Goal: Complete application form

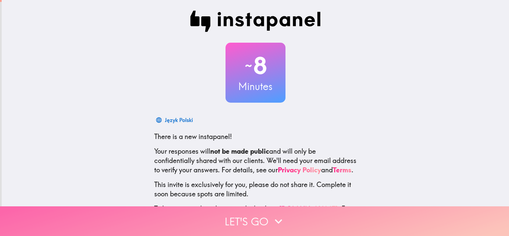
click at [280, 219] on icon "button" at bounding box center [278, 221] width 15 height 15
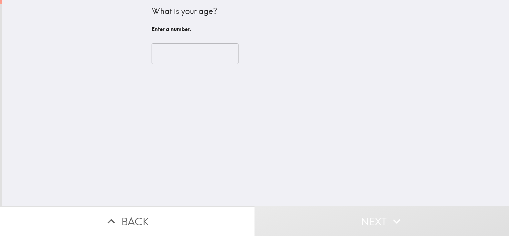
click at [201, 61] on input "number" at bounding box center [195, 53] width 87 height 21
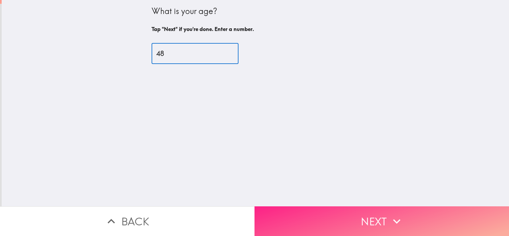
type input "48"
click at [380, 217] on button "Next" at bounding box center [381, 221] width 254 height 30
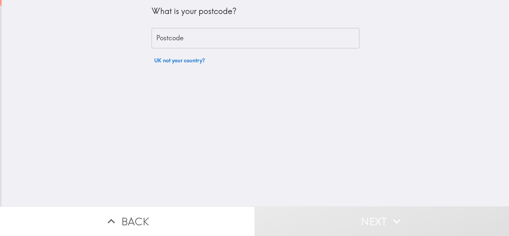
click at [230, 23] on div "What is your postcode? Postcode Postcode UK not your country?" at bounding box center [256, 33] width 208 height 67
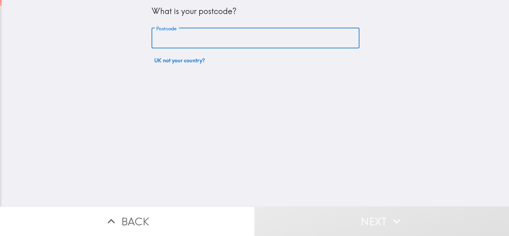
click at [223, 38] on input "Postcode" at bounding box center [256, 38] width 208 height 21
type input "MK7 6DR"
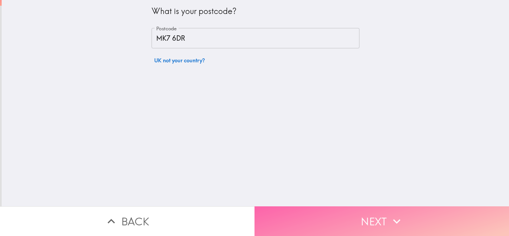
click at [386, 211] on button "Next" at bounding box center [381, 221] width 254 height 30
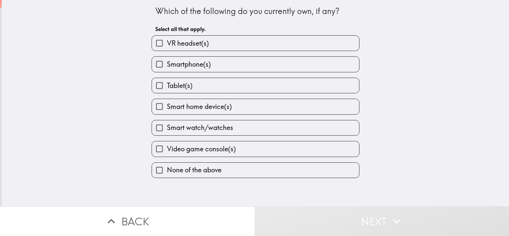
click at [231, 67] on label "Smartphone(s)" at bounding box center [255, 64] width 207 height 15
click at [167, 67] on input "Smartphone(s)" at bounding box center [159, 64] width 15 height 15
checkbox input "true"
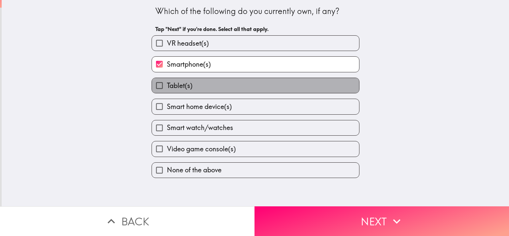
click at [228, 83] on label "Tablet(s)" at bounding box center [255, 85] width 207 height 15
click at [167, 83] on input "Tablet(s)" at bounding box center [159, 85] width 15 height 15
checkbox input "true"
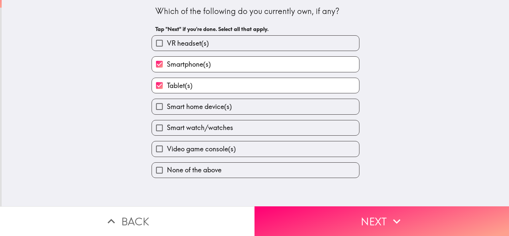
click at [224, 110] on span "Smart home device(s)" at bounding box center [199, 106] width 65 height 9
click at [167, 110] on input "Smart home device(s)" at bounding box center [159, 106] width 15 height 15
checkbox input "true"
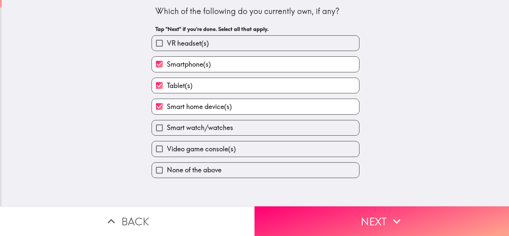
click at [368, 225] on button "Next" at bounding box center [381, 221] width 254 height 30
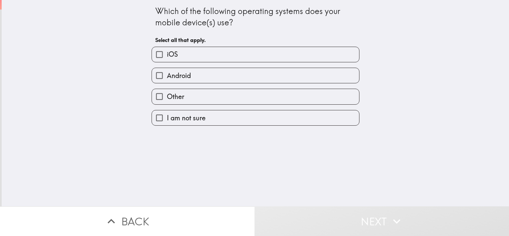
click at [235, 55] on label "iOS" at bounding box center [255, 54] width 207 height 15
click at [167, 55] on input "iOS" at bounding box center [159, 54] width 15 height 15
checkbox input "true"
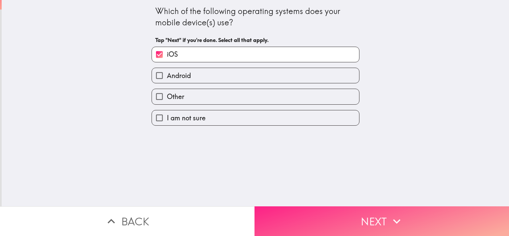
click at [358, 208] on button "Next" at bounding box center [381, 221] width 254 height 30
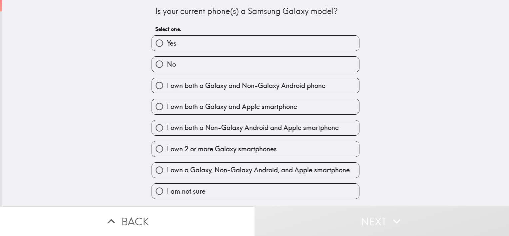
click at [214, 73] on div "I own both a Galaxy and Non-Galaxy Android phone" at bounding box center [252, 82] width 213 height 21
click at [216, 70] on label "No" at bounding box center [255, 64] width 207 height 15
click at [167, 70] on input "No" at bounding box center [159, 64] width 15 height 15
radio input "true"
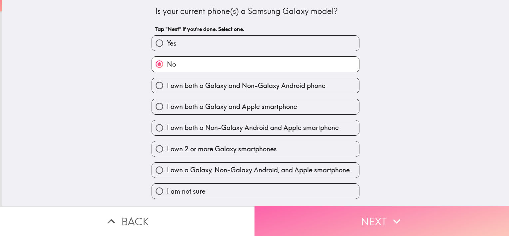
click at [335, 213] on button "Next" at bounding box center [381, 221] width 254 height 30
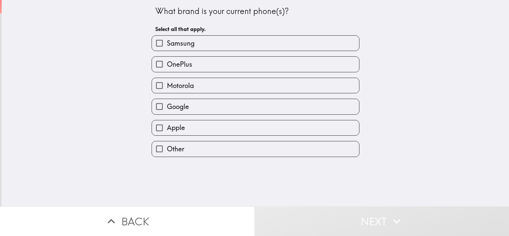
click at [198, 131] on label "Apple" at bounding box center [255, 127] width 207 height 15
click at [167, 131] on input "Apple" at bounding box center [159, 127] width 15 height 15
checkbox input "true"
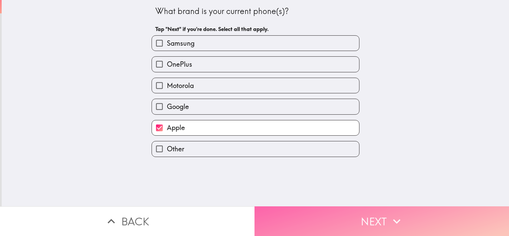
click at [327, 209] on button "Next" at bounding box center [381, 221] width 254 height 30
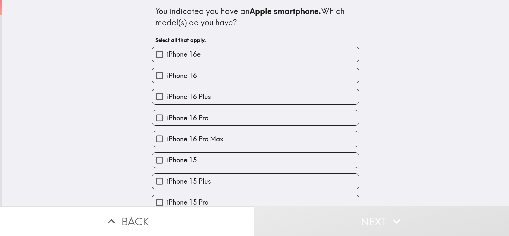
click at [234, 94] on label "iPhone 16 Plus" at bounding box center [255, 96] width 207 height 15
click at [167, 94] on input "iPhone 16 Plus" at bounding box center [159, 96] width 15 height 15
checkbox input "true"
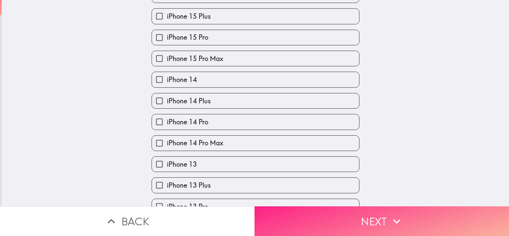
scroll to position [167, 0]
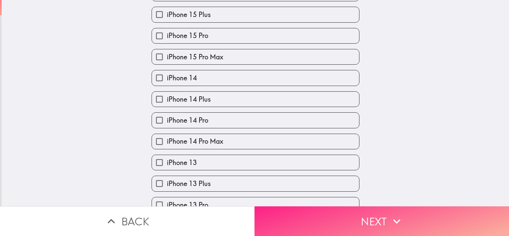
click at [389, 214] on icon "button" at bounding box center [396, 221] width 15 height 15
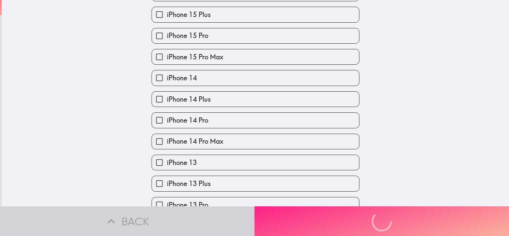
scroll to position [0, 0]
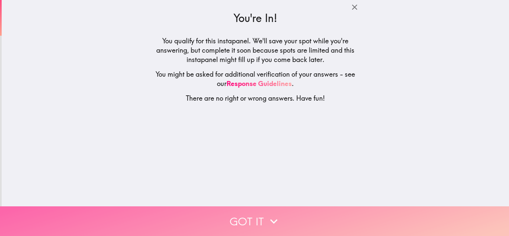
click at [262, 212] on button "Got it" at bounding box center [254, 221] width 509 height 30
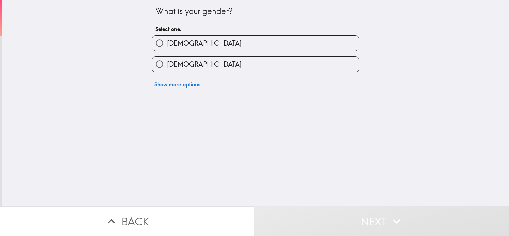
click at [178, 38] on label "[DEMOGRAPHIC_DATA]" at bounding box center [255, 43] width 207 height 15
click at [167, 38] on input "[DEMOGRAPHIC_DATA]" at bounding box center [159, 43] width 15 height 15
radio input "true"
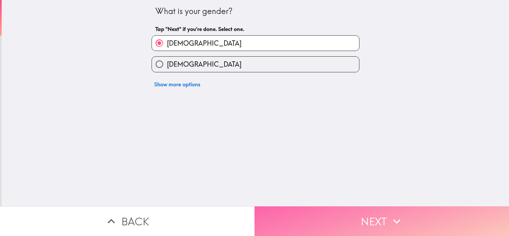
click at [335, 211] on button "Next" at bounding box center [381, 221] width 254 height 30
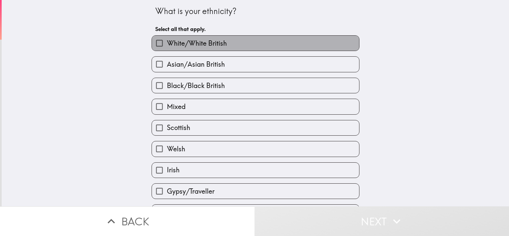
click at [249, 46] on label "White/White British" at bounding box center [255, 43] width 207 height 15
click at [167, 46] on input "White/White British" at bounding box center [159, 43] width 15 height 15
checkbox input "true"
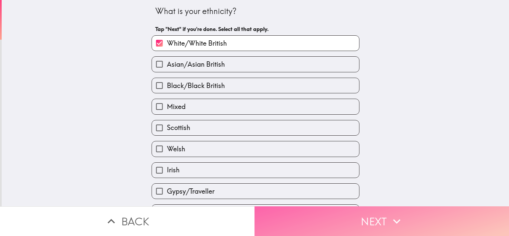
click at [395, 214] on icon "button" at bounding box center [396, 221] width 15 height 15
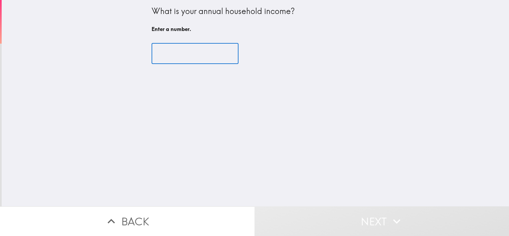
click at [186, 59] on input "number" at bounding box center [195, 53] width 87 height 21
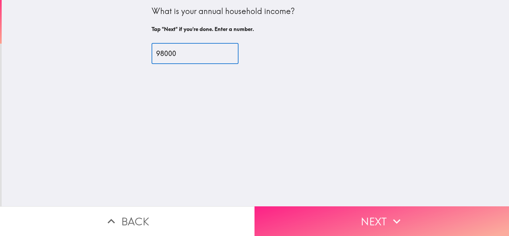
type input "98000"
click at [413, 216] on button "Next" at bounding box center [381, 221] width 254 height 30
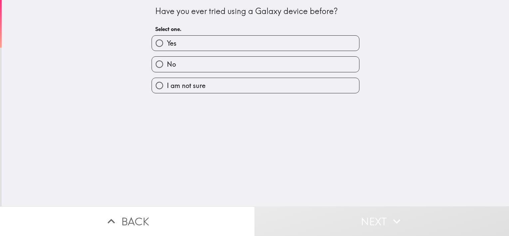
click at [233, 65] on label "No" at bounding box center [255, 64] width 207 height 15
click at [167, 65] on input "No" at bounding box center [159, 64] width 15 height 15
radio input "true"
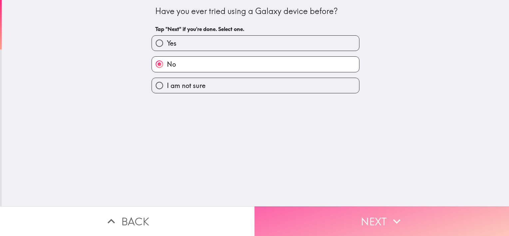
click at [377, 212] on button "Next" at bounding box center [381, 221] width 254 height 30
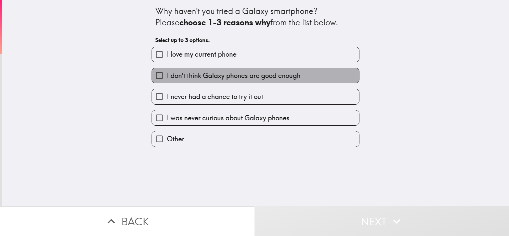
click at [234, 81] on label "I don't think Galaxy phones are good enough" at bounding box center [255, 75] width 207 height 15
click at [167, 81] on input "I don't think Galaxy phones are good enough" at bounding box center [159, 75] width 15 height 15
checkbox input "true"
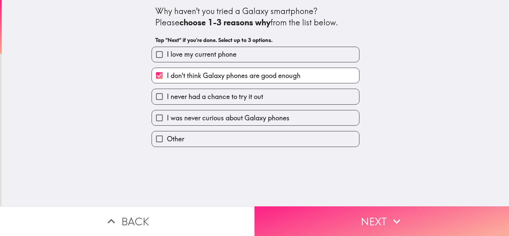
click at [352, 213] on button "Next" at bounding box center [381, 221] width 254 height 30
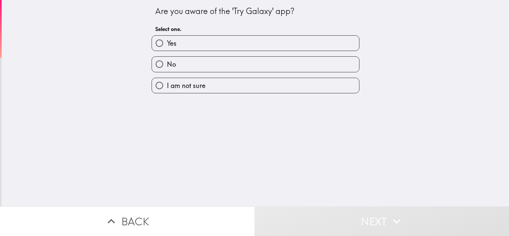
click at [237, 67] on label "No" at bounding box center [255, 64] width 207 height 15
click at [167, 67] on input "No" at bounding box center [159, 64] width 15 height 15
radio input "true"
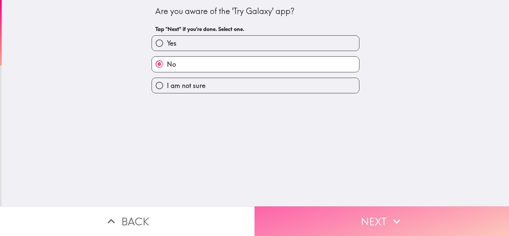
click at [372, 208] on button "Next" at bounding box center [381, 221] width 254 height 30
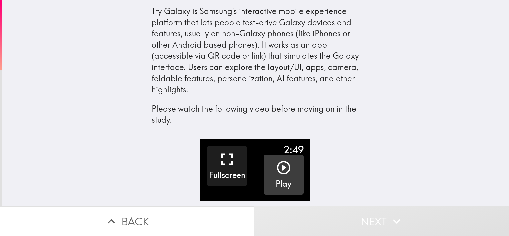
click at [278, 172] on icon "button" at bounding box center [284, 168] width 16 height 16
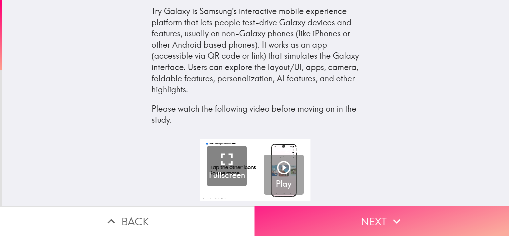
click at [399, 214] on icon "button" at bounding box center [396, 221] width 15 height 15
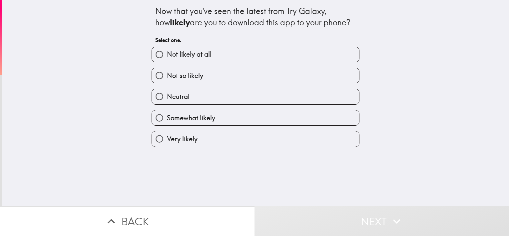
click at [197, 110] on label "Somewhat likely" at bounding box center [255, 117] width 207 height 15
click at [167, 110] on input "Somewhat likely" at bounding box center [159, 117] width 15 height 15
radio input "true"
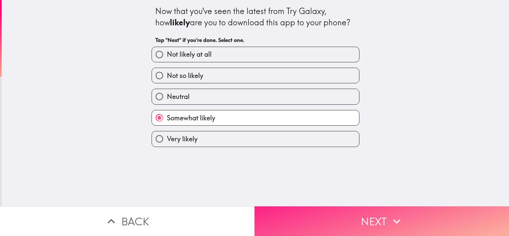
click at [405, 215] on button "Next" at bounding box center [381, 221] width 254 height 30
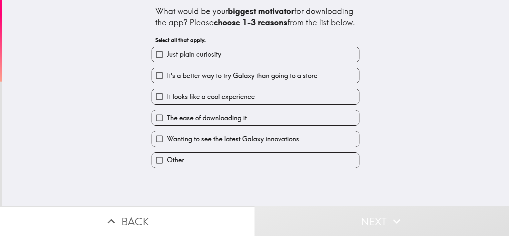
click at [214, 101] on span "It looks like a cool experience" at bounding box center [211, 96] width 88 height 9
click at [167, 104] on input "It looks like a cool experience" at bounding box center [159, 96] width 15 height 15
checkbox input "true"
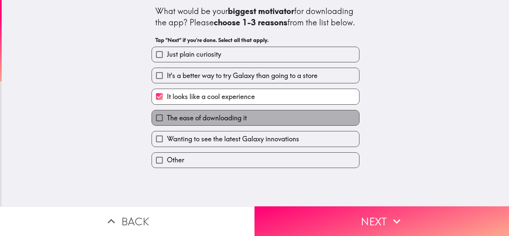
click at [208, 125] on label "The ease of downloading it" at bounding box center [255, 117] width 207 height 15
click at [167, 125] on input "The ease of downloading it" at bounding box center [159, 117] width 15 height 15
checkbox input "true"
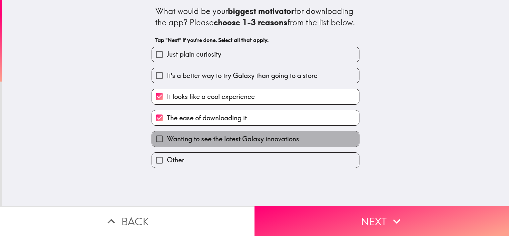
click at [205, 144] on span "Wanting to see the latest Galaxy innovations" at bounding box center [233, 138] width 132 height 9
click at [167, 146] on input "Wanting to see the latest Galaxy innovations" at bounding box center [159, 138] width 15 height 15
checkbox input "true"
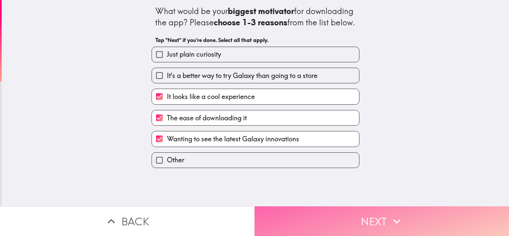
click at [430, 215] on button "Next" at bounding box center [381, 221] width 254 height 30
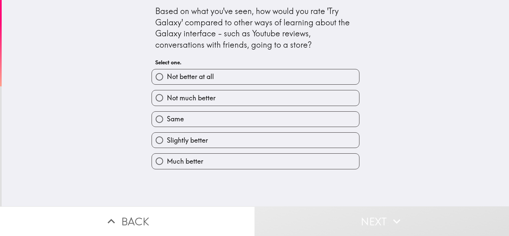
click at [215, 149] on div "Much better" at bounding box center [252, 158] width 213 height 21
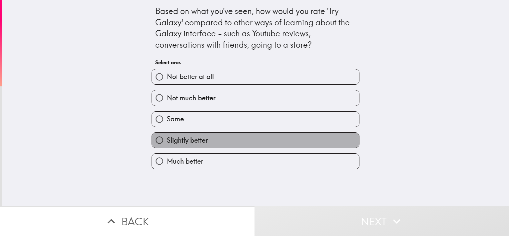
click at [232, 146] on label "Slightly better" at bounding box center [255, 140] width 207 height 15
click at [167, 146] on input "Slightly better" at bounding box center [159, 140] width 15 height 15
radio input "true"
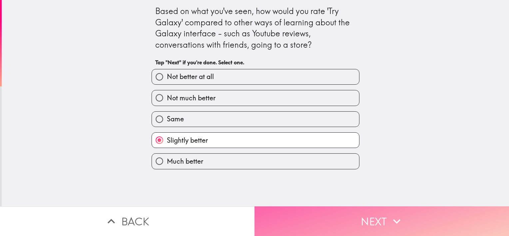
click at [380, 214] on button "Next" at bounding box center [381, 221] width 254 height 30
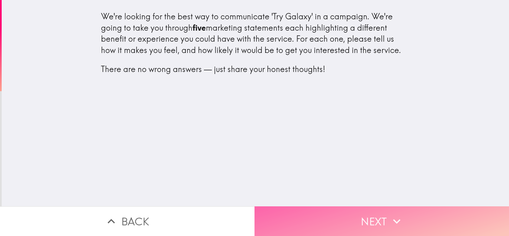
click at [394, 226] on button "Next" at bounding box center [381, 221] width 254 height 30
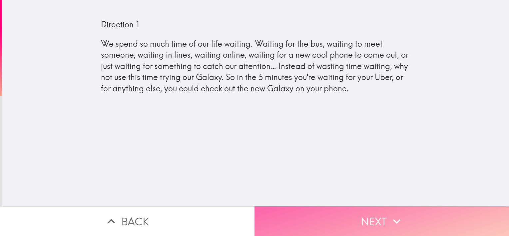
click at [382, 215] on button "Next" at bounding box center [381, 221] width 254 height 30
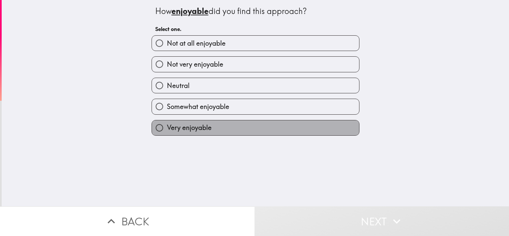
click at [204, 124] on span "Very enjoyable" at bounding box center [189, 127] width 45 height 9
click at [167, 124] on input "Very enjoyable" at bounding box center [159, 127] width 15 height 15
radio input "true"
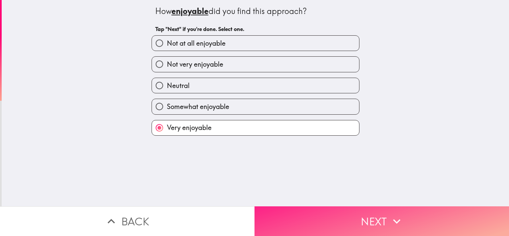
click at [353, 206] on button "Next" at bounding box center [381, 221] width 254 height 30
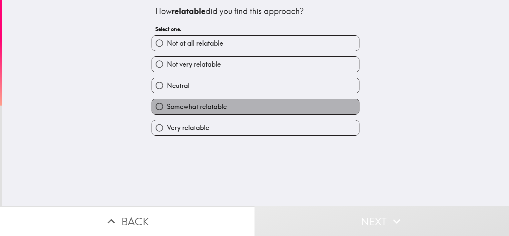
click at [180, 108] on span "Somewhat relatable" at bounding box center [197, 106] width 60 height 9
click at [167, 108] on input "Somewhat relatable" at bounding box center [159, 106] width 15 height 15
radio input "true"
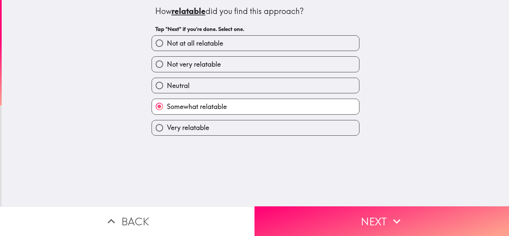
click at [337, 184] on div "How relatable did you find this approach? Tap "Next" if you're done. Select one…" at bounding box center [255, 103] width 507 height 206
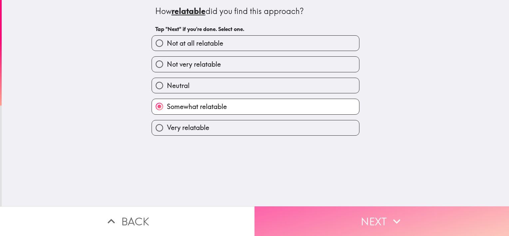
click at [339, 206] on button "Next" at bounding box center [381, 221] width 254 height 30
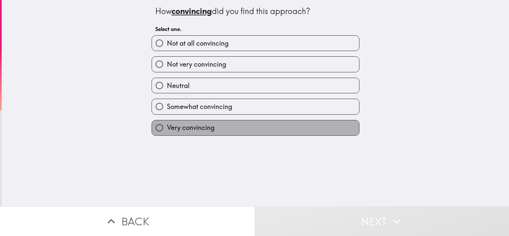
click at [214, 127] on label "Very convincing" at bounding box center [255, 127] width 207 height 15
click at [167, 127] on input "Very convincing" at bounding box center [159, 127] width 15 height 15
radio input "true"
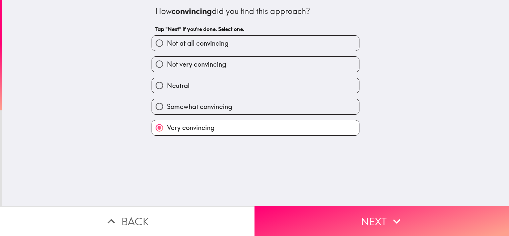
click at [327, 175] on div "How convincing did you find this approach? Tap "Next" if you're done. Select on…" at bounding box center [255, 103] width 507 height 206
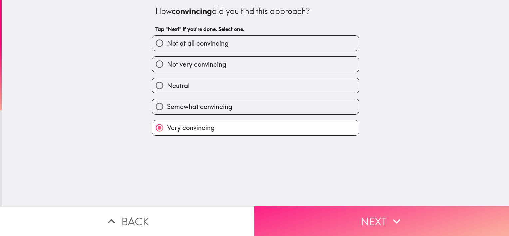
click at [341, 208] on button "Next" at bounding box center [381, 221] width 254 height 30
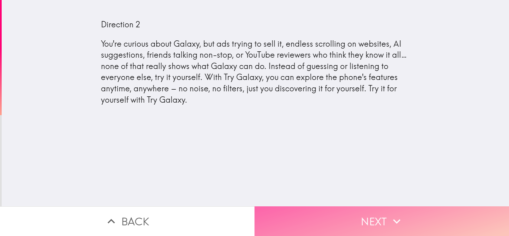
click at [350, 208] on button "Next" at bounding box center [381, 221] width 254 height 30
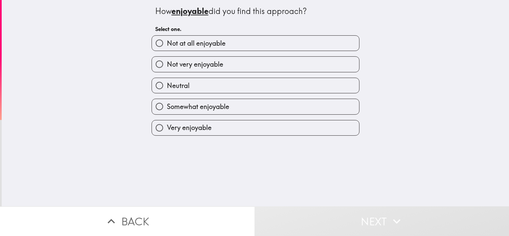
click at [231, 109] on label "Somewhat enjoyable" at bounding box center [255, 106] width 207 height 15
click at [167, 109] on input "Somewhat enjoyable" at bounding box center [159, 106] width 15 height 15
radio input "true"
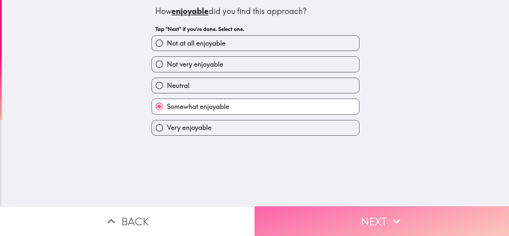
drag, startPoint x: 329, startPoint y: 215, endPoint x: 322, endPoint y: 209, distance: 9.0
click at [329, 215] on button "Next" at bounding box center [381, 221] width 254 height 30
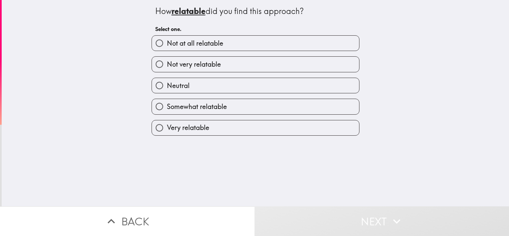
click at [184, 118] on div "Very relatable" at bounding box center [252, 125] width 213 height 21
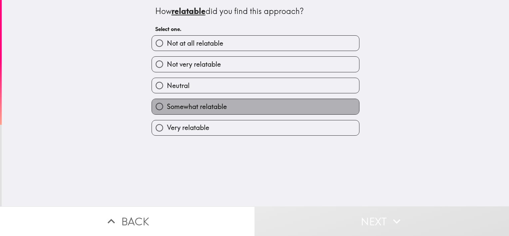
click at [253, 105] on label "Somewhat relatable" at bounding box center [255, 106] width 207 height 15
click at [167, 105] on input "Somewhat relatable" at bounding box center [159, 106] width 15 height 15
radio input "true"
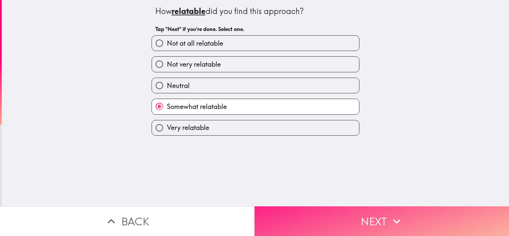
click at [341, 214] on button "Next" at bounding box center [381, 221] width 254 height 30
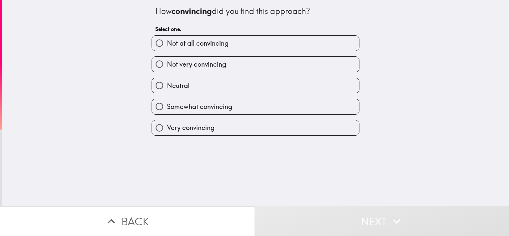
click at [172, 108] on span "Somewhat convincing" at bounding box center [199, 106] width 65 height 9
click at [167, 108] on input "Somewhat convincing" at bounding box center [159, 106] width 15 height 15
radio input "true"
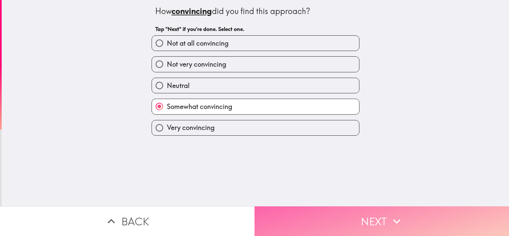
click at [374, 213] on button "Next" at bounding box center [381, 221] width 254 height 30
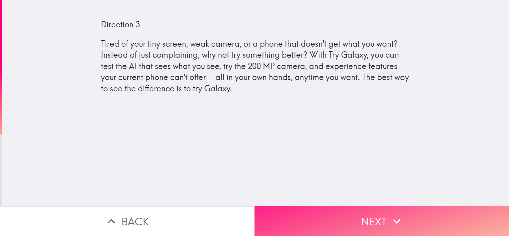
click at [374, 215] on button "Next" at bounding box center [381, 221] width 254 height 30
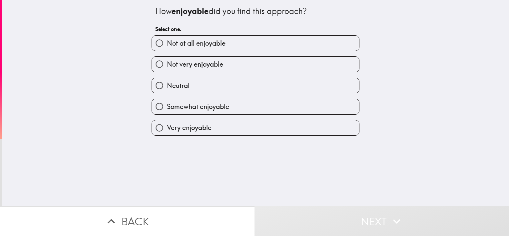
click at [221, 127] on label "Very enjoyable" at bounding box center [255, 127] width 207 height 15
click at [167, 127] on input "Very enjoyable" at bounding box center [159, 127] width 15 height 15
radio input "true"
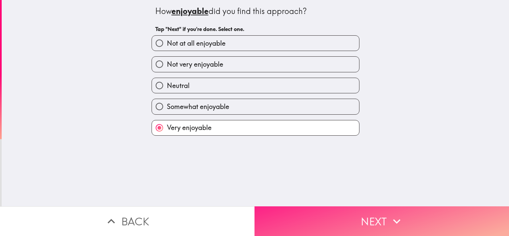
click at [336, 217] on button "Next" at bounding box center [381, 221] width 254 height 30
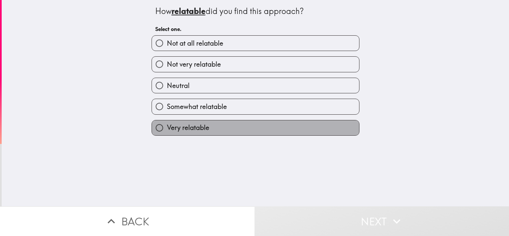
click at [188, 122] on label "Very relatable" at bounding box center [255, 127] width 207 height 15
click at [167, 122] on input "Very relatable" at bounding box center [159, 127] width 15 height 15
radio input "true"
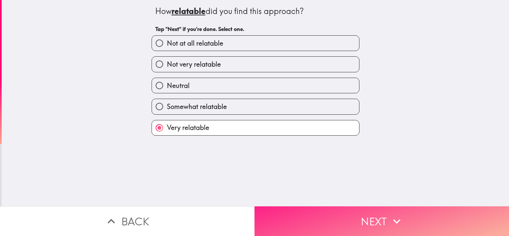
click at [371, 211] on button "Next" at bounding box center [381, 221] width 254 height 30
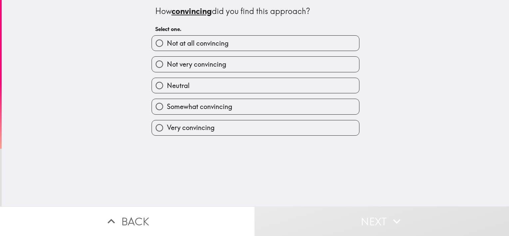
click at [177, 113] on label "Somewhat convincing" at bounding box center [255, 106] width 207 height 15
click at [167, 113] on input "Somewhat convincing" at bounding box center [159, 106] width 15 height 15
radio input "true"
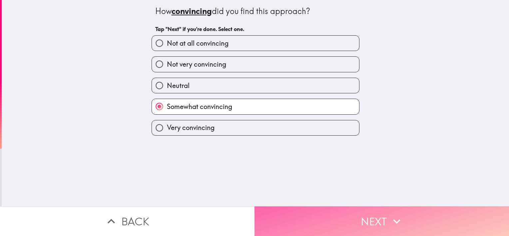
click at [349, 212] on button "Next" at bounding box center [381, 221] width 254 height 30
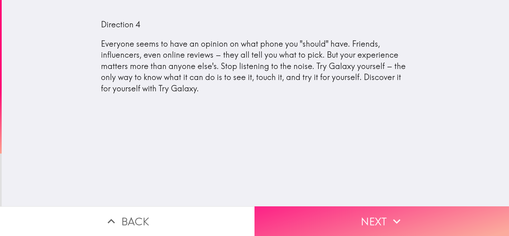
click at [357, 211] on button "Next" at bounding box center [381, 221] width 254 height 30
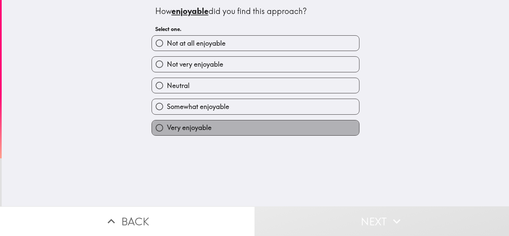
click at [222, 125] on label "Very enjoyable" at bounding box center [255, 127] width 207 height 15
click at [167, 125] on input "Very enjoyable" at bounding box center [159, 127] width 15 height 15
radio input "true"
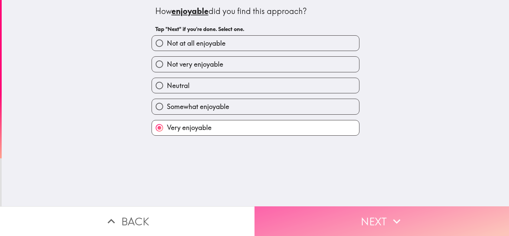
click at [322, 216] on button "Next" at bounding box center [381, 221] width 254 height 30
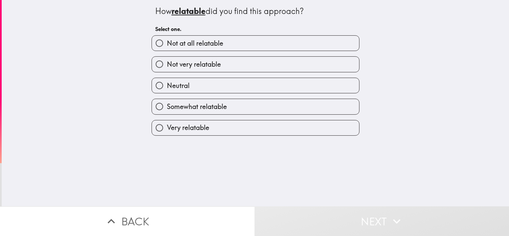
click at [259, 143] on div "How relatable did you find this approach? Select one. Not at all relatable Not …" at bounding box center [255, 103] width 507 height 206
click at [260, 136] on div "How relatable did you find this approach? Select one. Not at all relatable Not …" at bounding box center [255, 103] width 507 height 206
click at [266, 125] on label "Very relatable" at bounding box center [255, 127] width 207 height 15
click at [167, 125] on input "Very relatable" at bounding box center [159, 127] width 15 height 15
radio input "true"
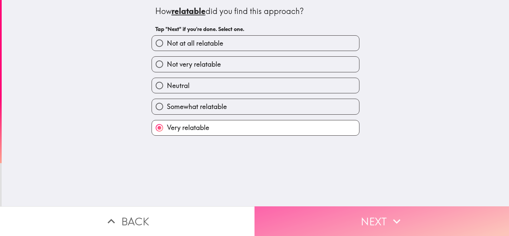
click at [330, 213] on button "Next" at bounding box center [381, 221] width 254 height 30
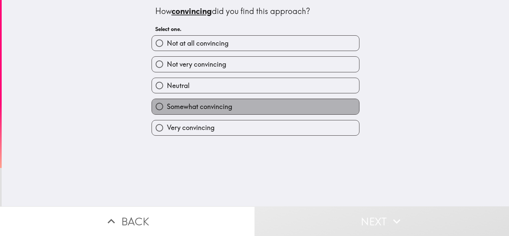
click at [196, 113] on label "Somewhat convincing" at bounding box center [255, 106] width 207 height 15
click at [167, 113] on input "Somewhat convincing" at bounding box center [159, 106] width 15 height 15
radio input "true"
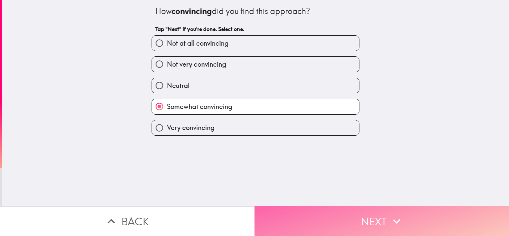
click at [298, 208] on button "Next" at bounding box center [381, 221] width 254 height 30
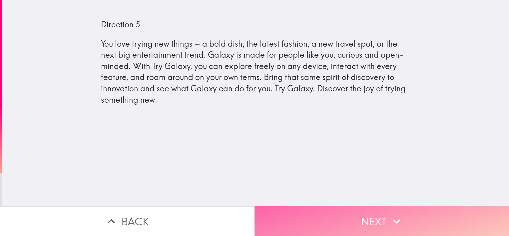
click at [329, 212] on button "Next" at bounding box center [381, 221] width 254 height 30
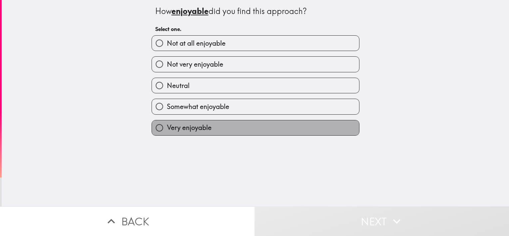
click at [244, 126] on label "Very enjoyable" at bounding box center [255, 127] width 207 height 15
click at [167, 126] on input "Very enjoyable" at bounding box center [159, 127] width 15 height 15
radio input "true"
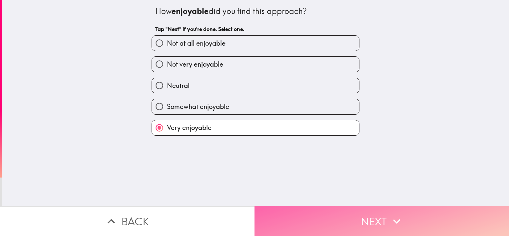
click at [321, 214] on button "Next" at bounding box center [381, 221] width 254 height 30
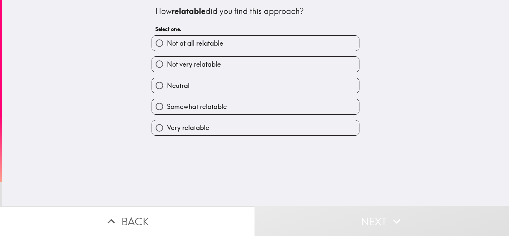
click at [206, 104] on span "Somewhat relatable" at bounding box center [197, 106] width 60 height 9
click at [167, 104] on input "Somewhat relatable" at bounding box center [159, 106] width 15 height 15
radio input "true"
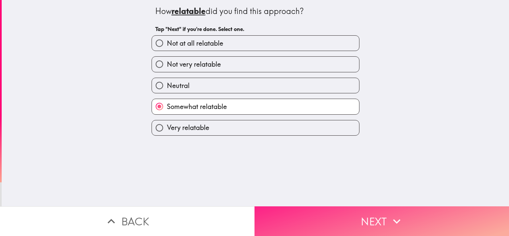
click at [344, 223] on button "Next" at bounding box center [381, 221] width 254 height 30
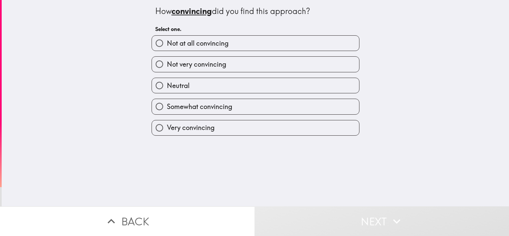
click at [185, 131] on span "Very convincing" at bounding box center [191, 127] width 48 height 9
click at [167, 131] on input "Very convincing" at bounding box center [159, 127] width 15 height 15
radio input "true"
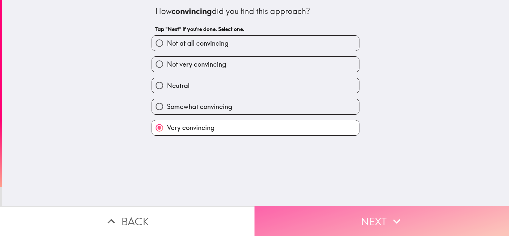
click at [310, 210] on button "Next" at bounding box center [381, 221] width 254 height 30
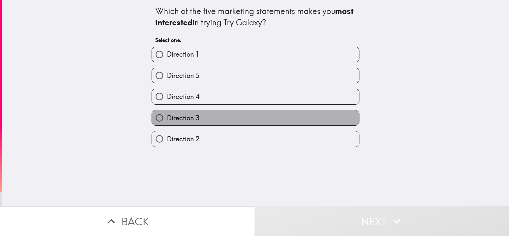
click at [225, 120] on label "Direction 3" at bounding box center [255, 117] width 207 height 15
click at [167, 120] on input "Direction 3" at bounding box center [159, 117] width 15 height 15
radio input "true"
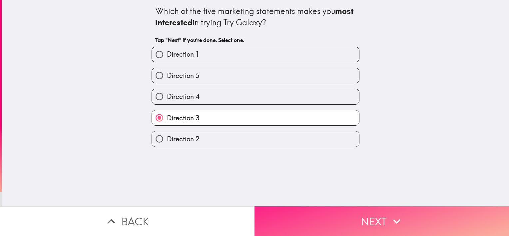
click at [303, 212] on button "Next" at bounding box center [381, 221] width 254 height 30
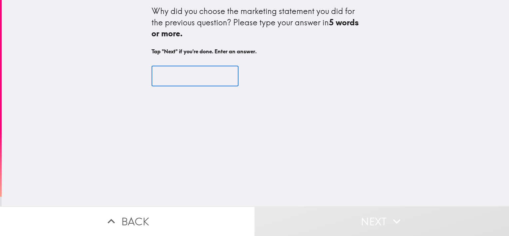
click at [196, 78] on input "text" at bounding box center [195, 76] width 87 height 21
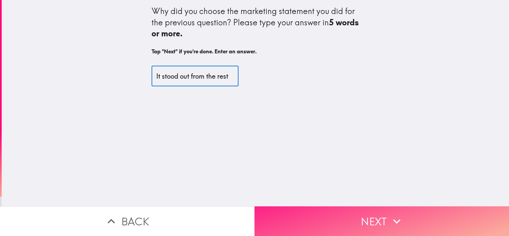
type input "It stood out from the rest"
click at [326, 226] on button "Next" at bounding box center [381, 221] width 254 height 30
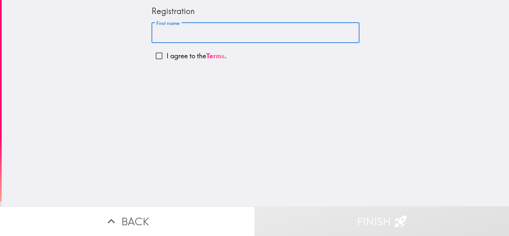
click at [174, 34] on input "First name" at bounding box center [256, 33] width 208 height 21
type input "[PERSON_NAME]"
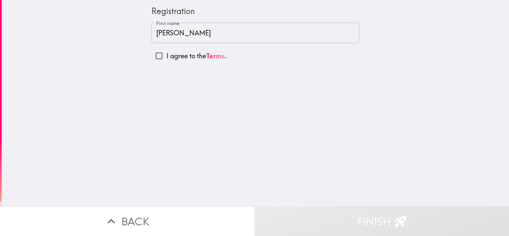
click at [177, 57] on p "I agree to the Terms ." at bounding box center [197, 55] width 60 height 9
click at [167, 57] on input "I agree to the Terms ." at bounding box center [159, 55] width 15 height 15
checkbox input "true"
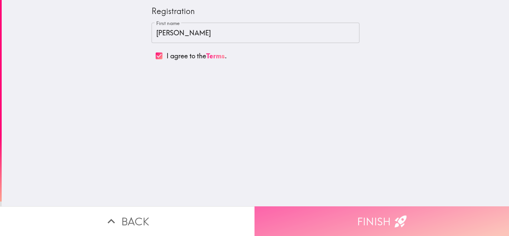
click at [357, 213] on button "Finish" at bounding box center [381, 221] width 254 height 30
